Goal: Find specific page/section: Find specific page/section

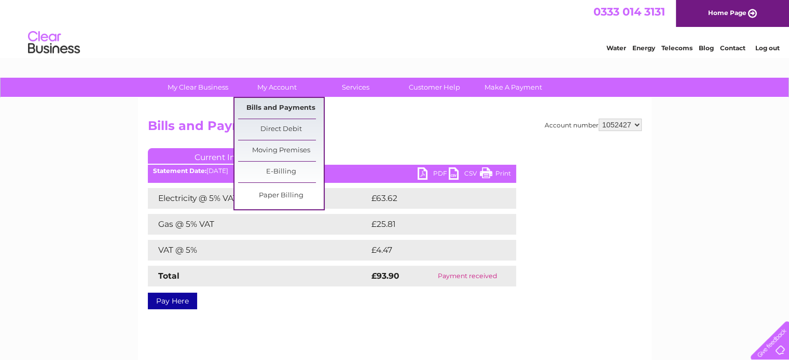
click at [286, 106] on link "Bills and Payments" at bounding box center [281, 108] width 86 height 21
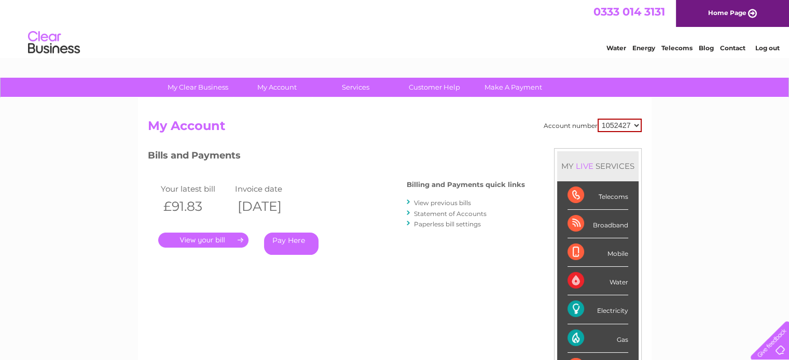
click at [202, 236] on link "." at bounding box center [203, 240] width 90 height 15
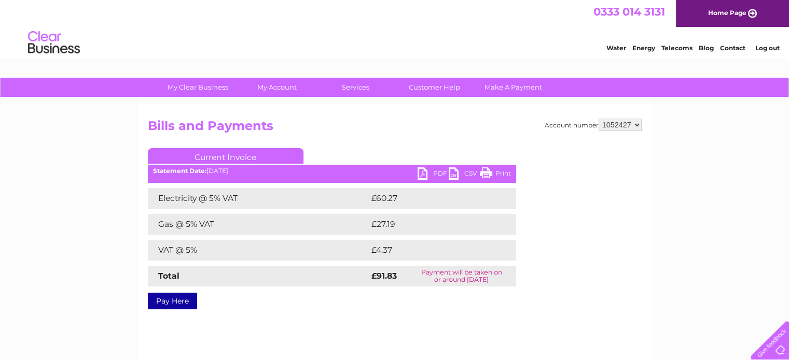
click at [422, 171] on link "PDF" at bounding box center [432, 174] width 31 height 15
